Goal: Task Accomplishment & Management: Use online tool/utility

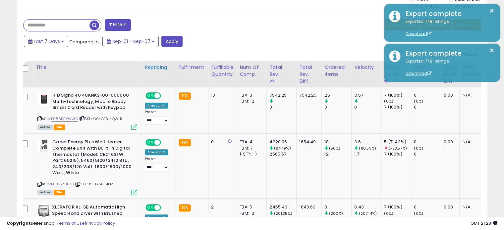
scroll to position [256, 0]
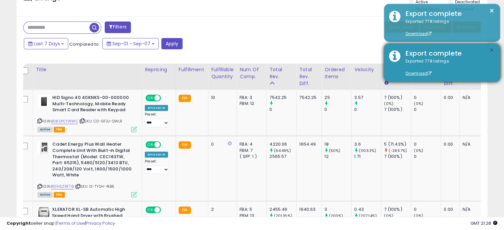
click at [491, 49] on button "×" at bounding box center [491, 50] width 5 height 8
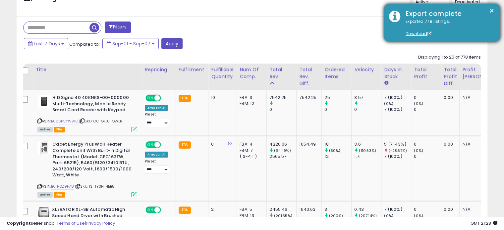
click at [495, 14] on div "× Export complete Exported 778 listings. Download" at bounding box center [442, 23] width 116 height 38
click at [491, 8] on button "×" at bounding box center [491, 11] width 5 height 8
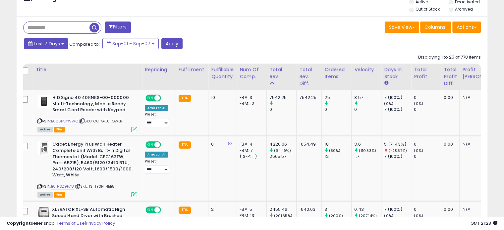
click at [43, 41] on span "Last 7 Days" at bounding box center [47, 43] width 26 height 7
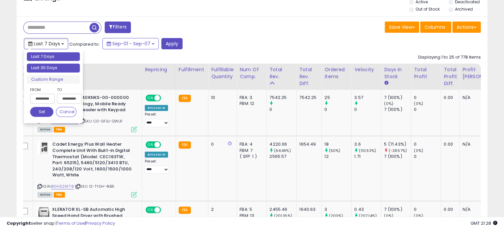
type input "**********"
click at [52, 71] on li "Last 30 Days" at bounding box center [53, 68] width 53 height 9
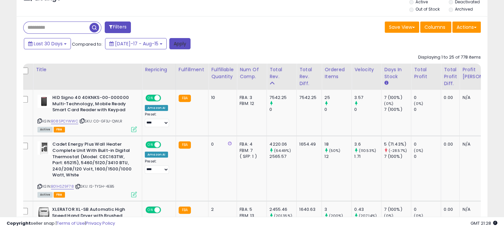
click at [175, 45] on button "Apply" at bounding box center [179, 43] width 21 height 11
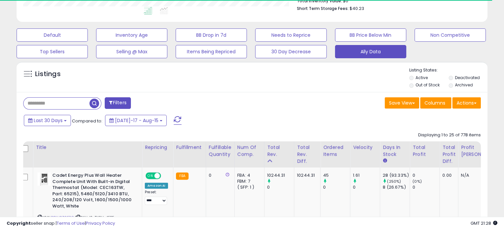
scroll to position [330909, 330772]
click at [460, 106] on button "Actions" at bounding box center [466, 102] width 28 height 11
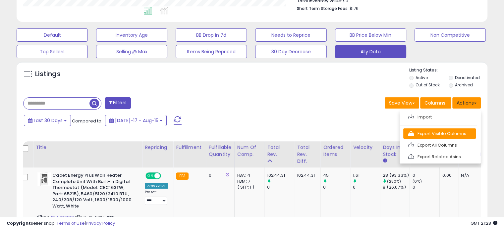
scroll to position [135, 272]
click at [429, 136] on link "Export Visible Columns" at bounding box center [439, 133] width 72 height 10
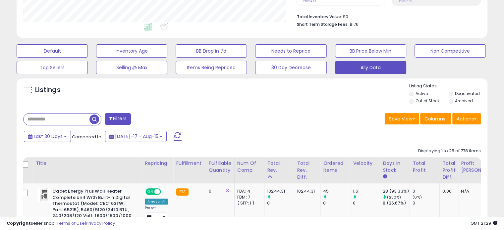
scroll to position [195, 0]
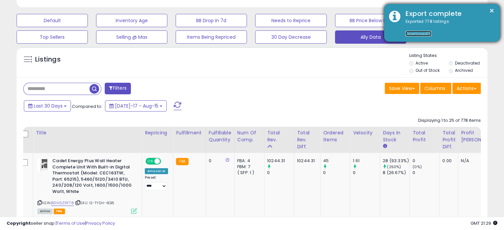
click at [417, 32] on link "Download" at bounding box center [418, 34] width 26 height 6
